Goal: Information Seeking & Learning: Learn about a topic

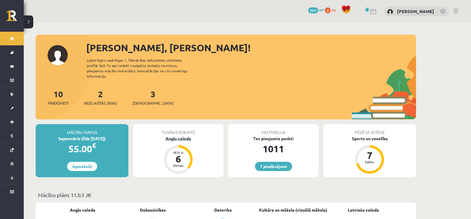
click at [180, 136] on div "Angļu valoda" at bounding box center [178, 139] width 90 height 6
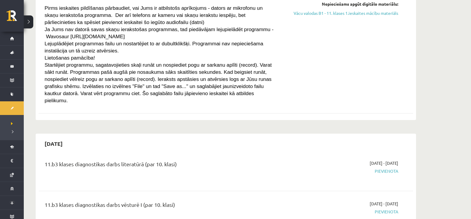
scroll to position [208, 0]
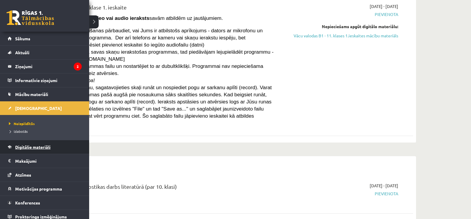
click at [18, 150] on link "Digitālie materiāli" at bounding box center [45, 147] width 74 height 14
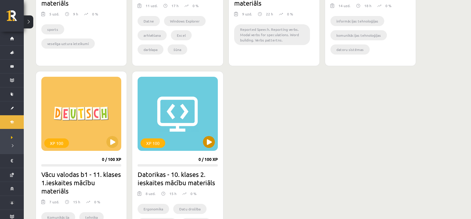
scroll to position [475, 0]
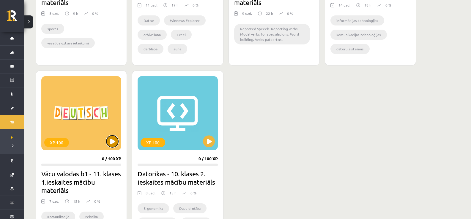
click at [116, 139] on button at bounding box center [112, 142] width 12 height 12
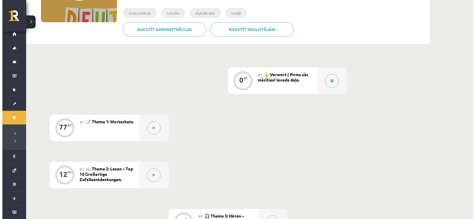
scroll to position [89, 0]
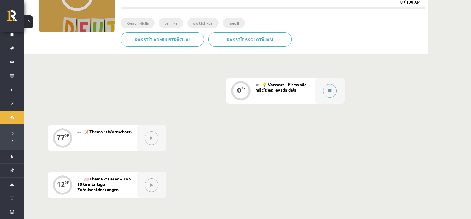
click at [330, 93] on button at bounding box center [330, 91] width 14 height 14
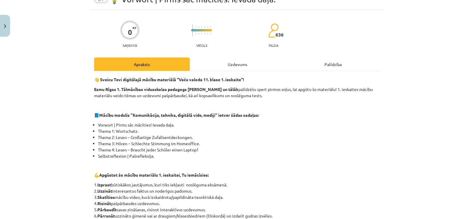
click at [218, 67] on div "Uzdevums" at bounding box center [238, 64] width 96 height 13
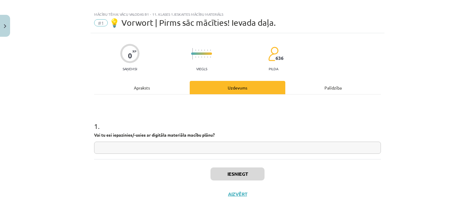
click at [124, 148] on input "text" at bounding box center [237, 148] width 287 height 12
type input "*"
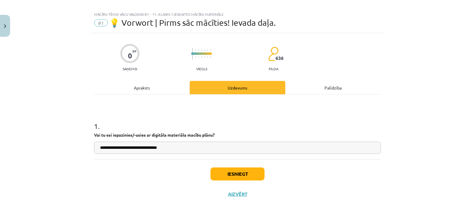
type input "**********"
click at [174, 89] on div "Apraksts" at bounding box center [142, 87] width 96 height 13
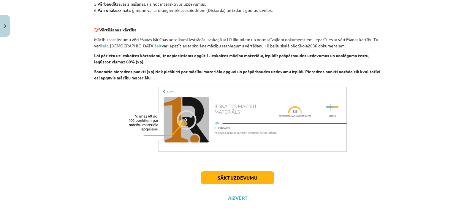
scroll to position [240, 0]
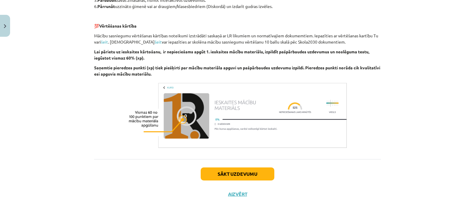
click at [227, 117] on img at bounding box center [237, 116] width 223 height 70
click at [231, 172] on button "Sākt uzdevumu" at bounding box center [238, 174] width 74 height 13
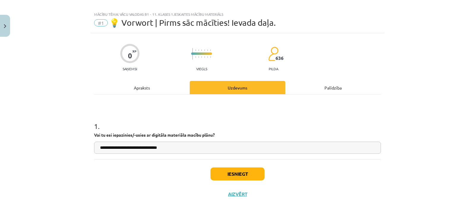
scroll to position [6, 0]
click at [224, 171] on button "Iesniegt" at bounding box center [238, 174] width 54 height 13
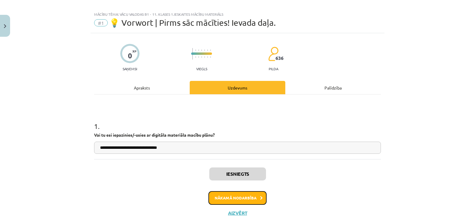
click at [238, 199] on button "Nākamā nodarbība" at bounding box center [237, 199] width 58 height 14
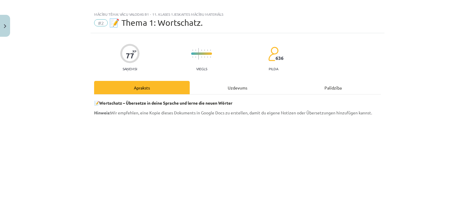
scroll to position [15, 0]
